Goal: Navigation & Orientation: Find specific page/section

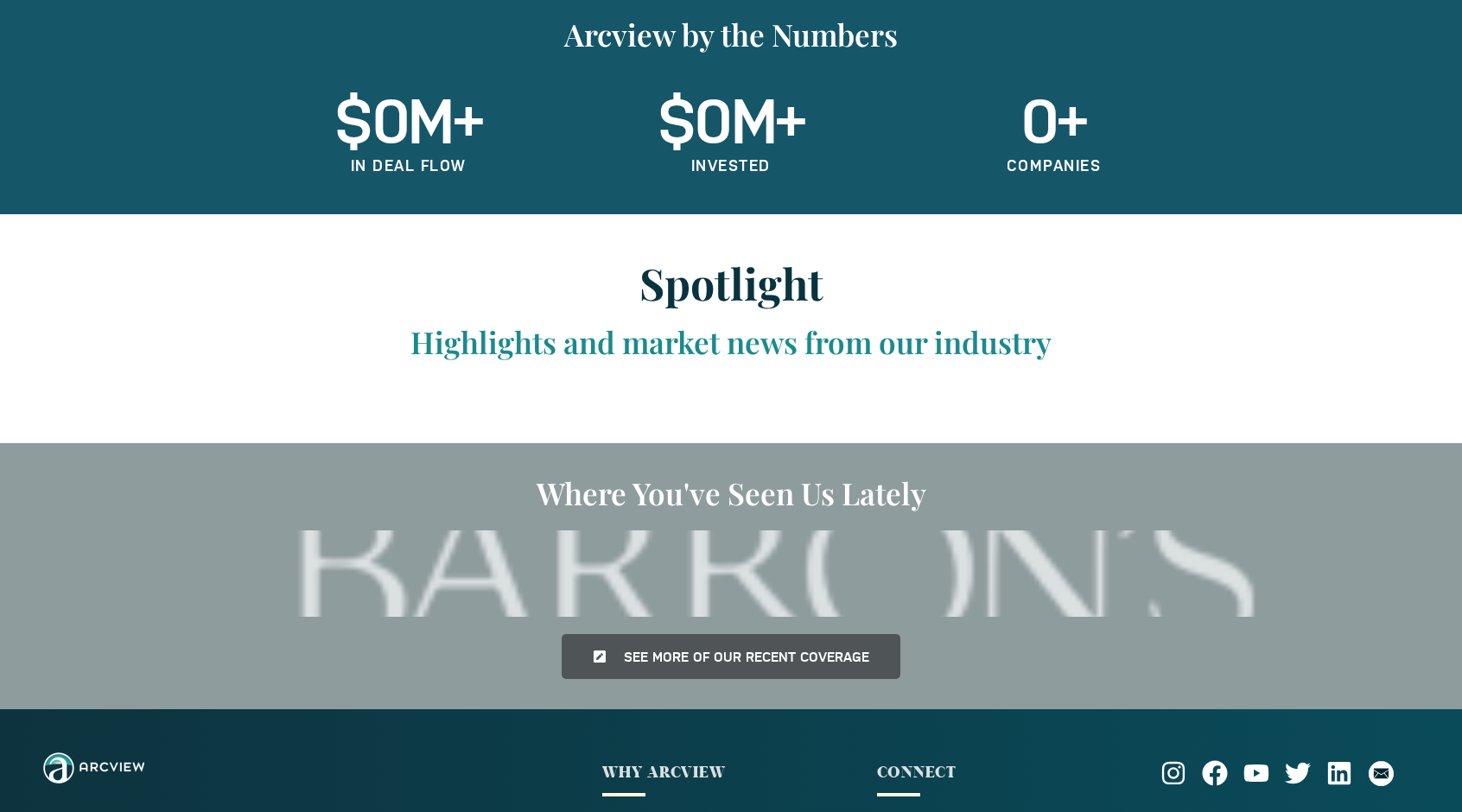
scroll to position [3277, 0]
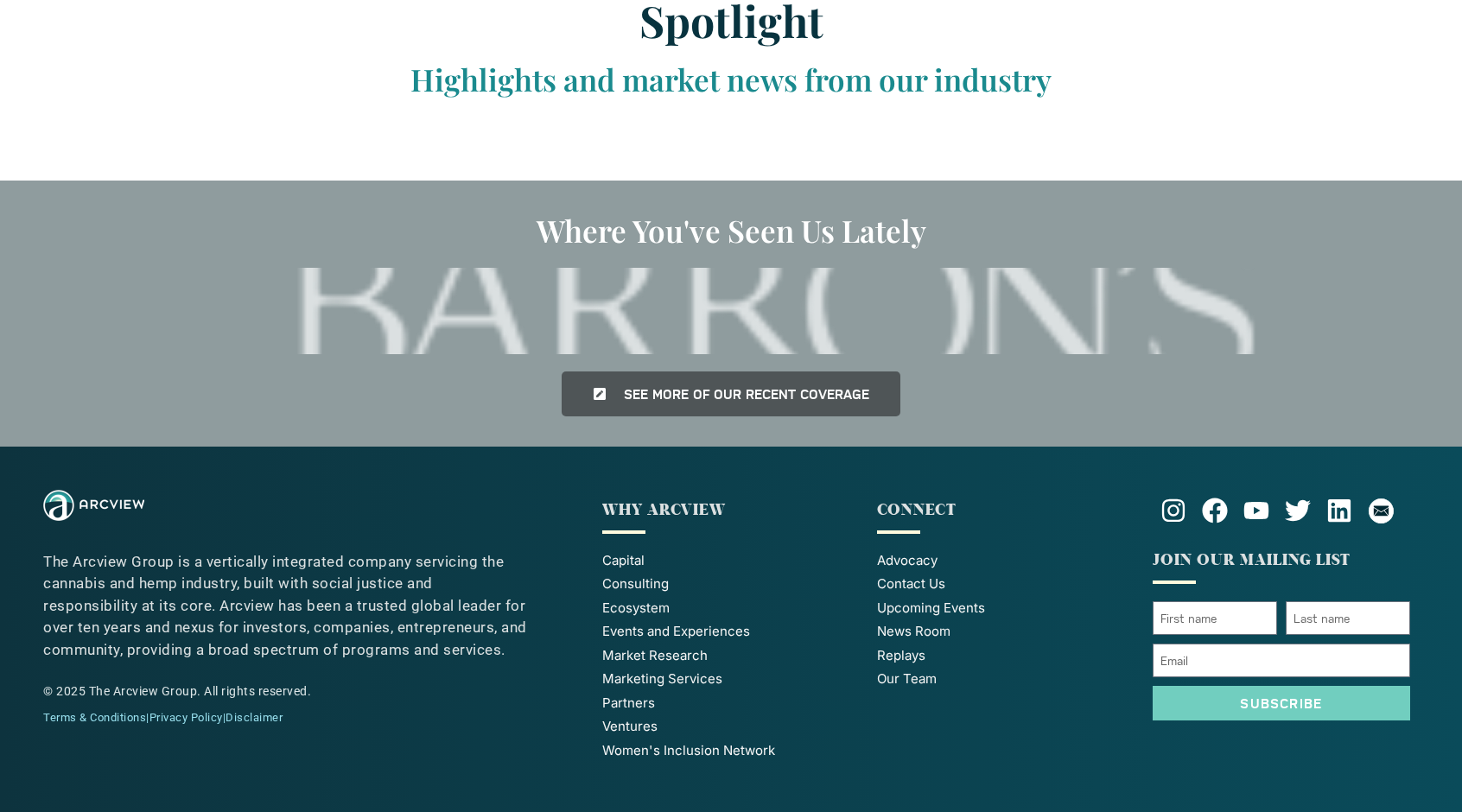
click at [911, 681] on span "Our Team" at bounding box center [906, 679] width 59 height 20
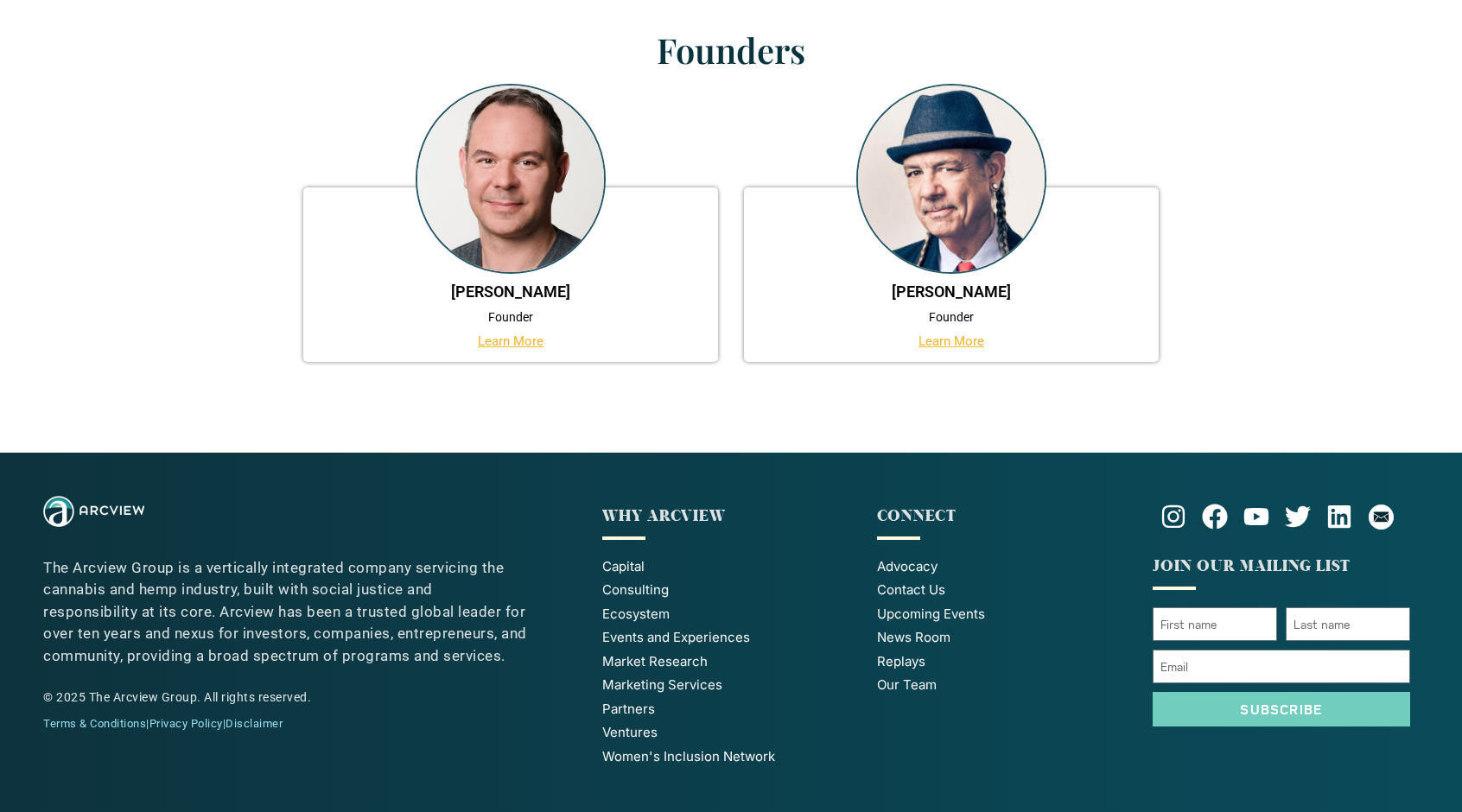
scroll to position [1352, 0]
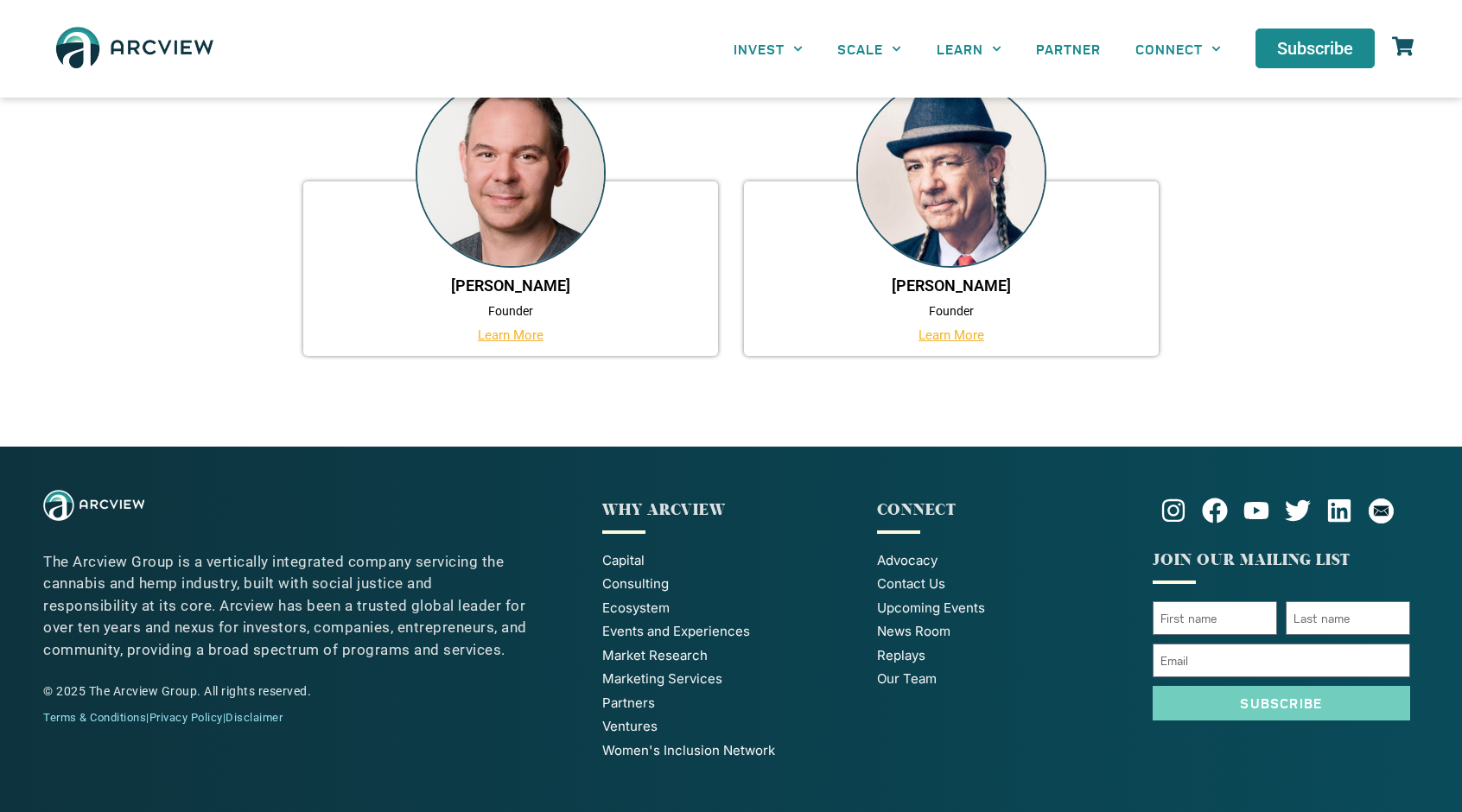
click at [911, 609] on span "Upcoming Events" at bounding box center [931, 608] width 108 height 20
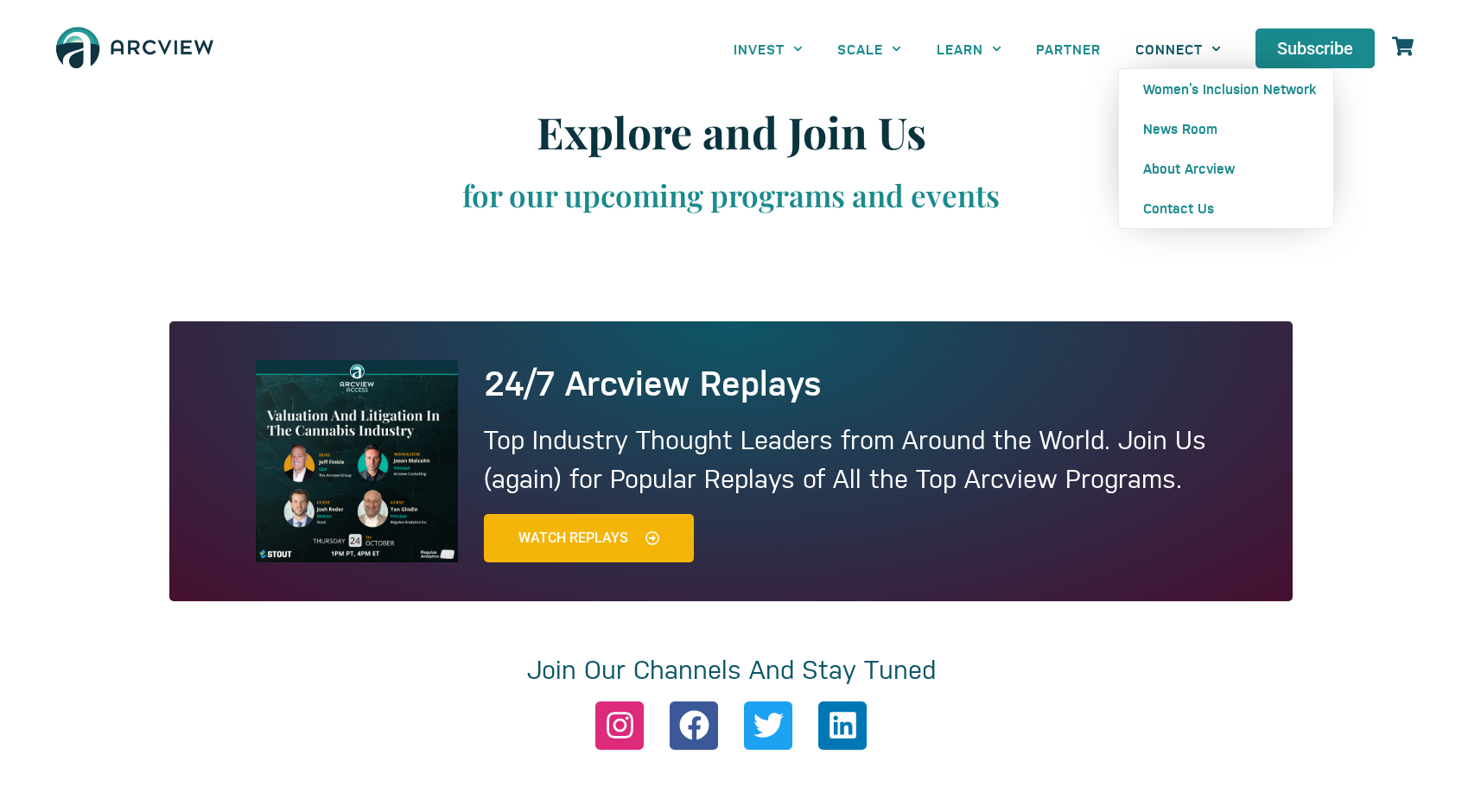
click at [1178, 47] on link "CONNECT" at bounding box center [1178, 48] width 120 height 39
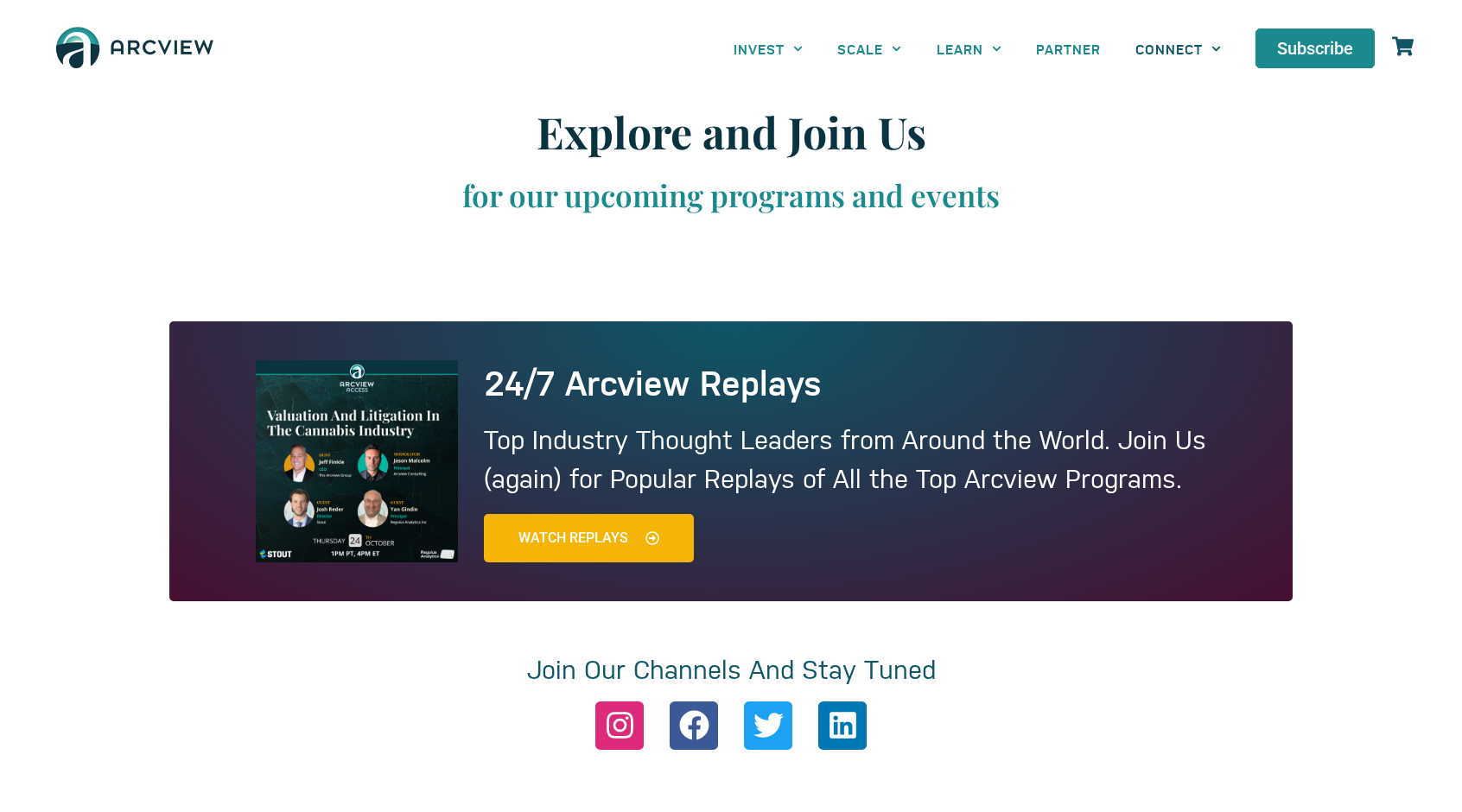
click at [1178, 47] on link "CONNECT" at bounding box center [1178, 48] width 120 height 39
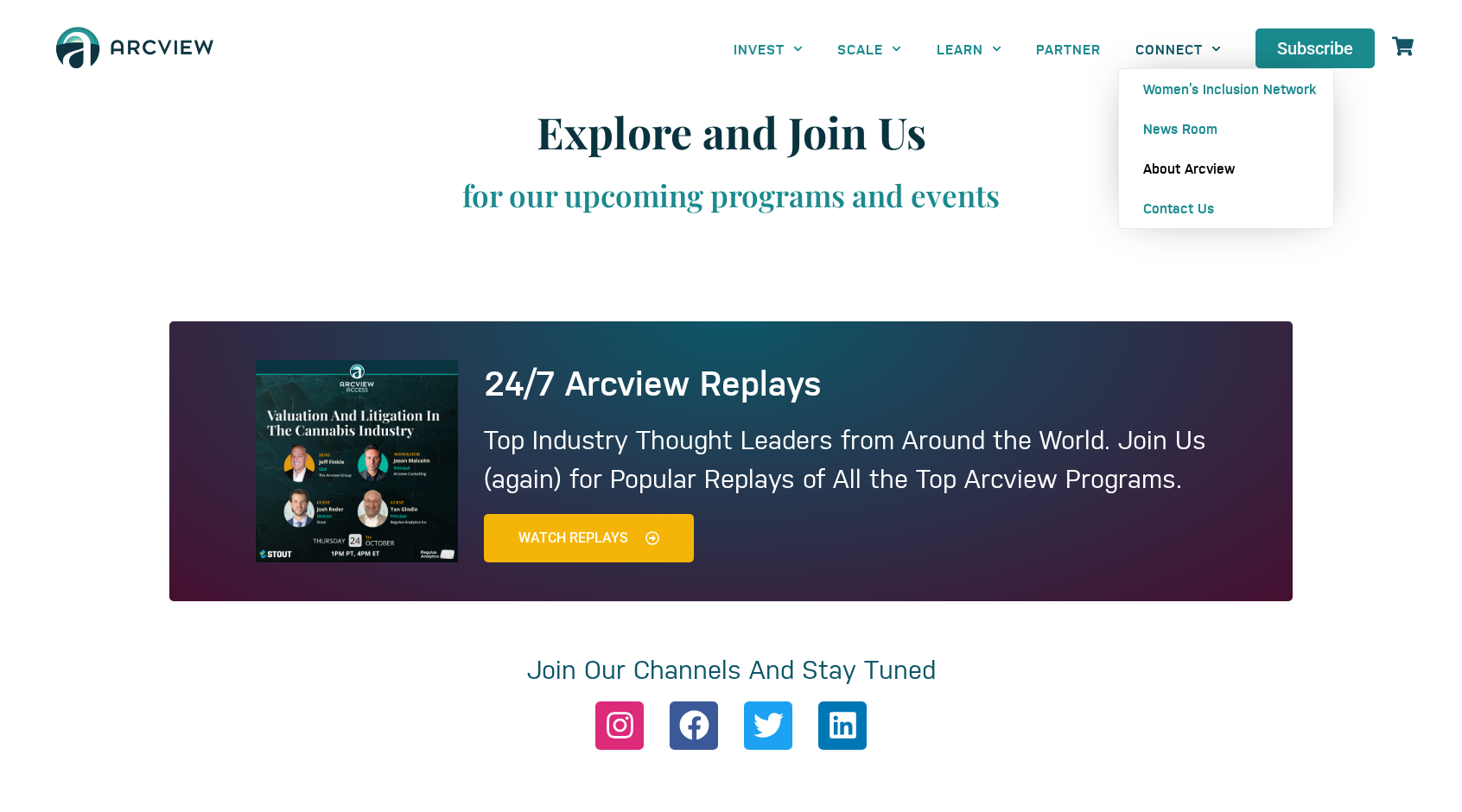
click at [1172, 160] on link "About Arcview" at bounding box center [1226, 169] width 214 height 40
